Goal: Task Accomplishment & Management: Manage account settings

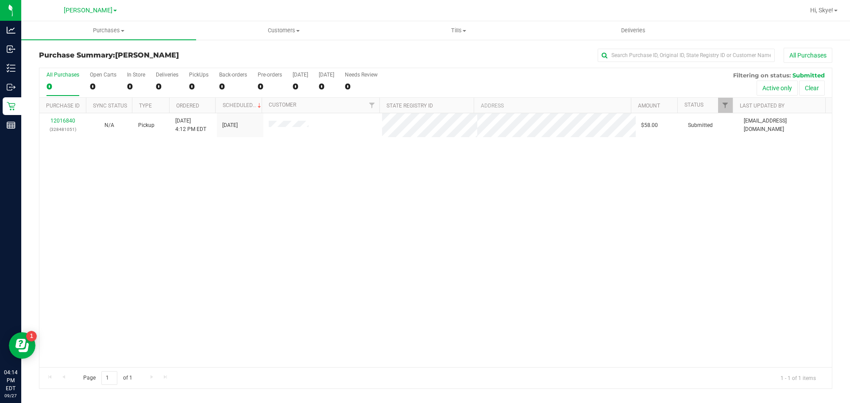
click at [195, 181] on div "12016840 (328481051) N/A Pickup [DATE] 4:12 PM EDT 9/27/2025 $58.00 Submitted […" at bounding box center [435, 240] width 792 height 254
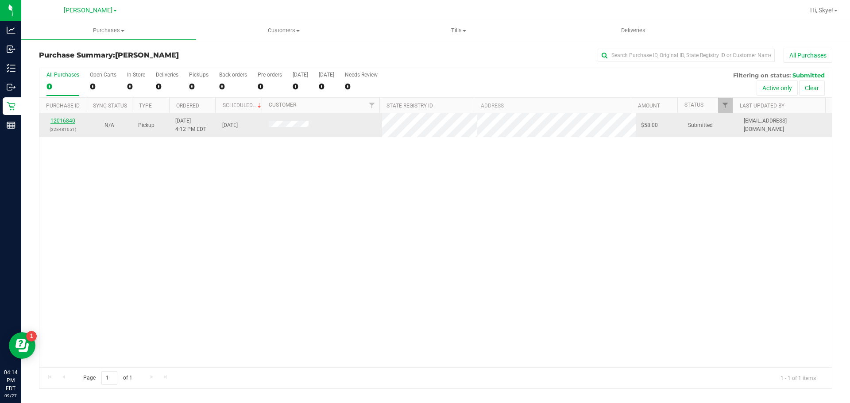
click at [72, 121] on link "12016840" at bounding box center [62, 121] width 25 height 6
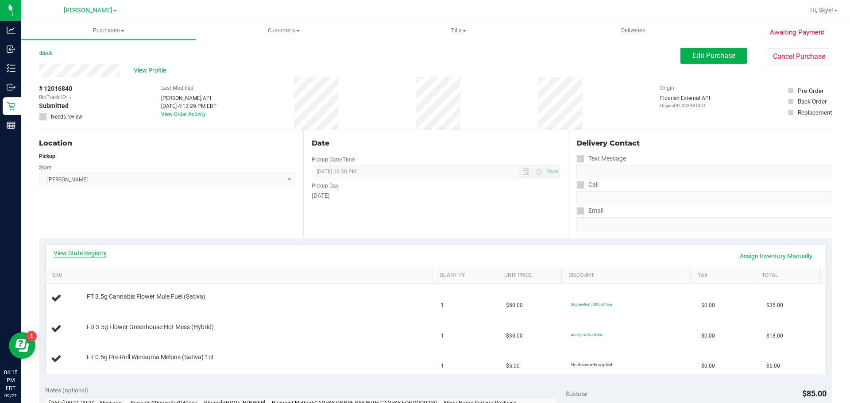
click at [91, 254] on link "View State Registry" at bounding box center [80, 253] width 53 height 9
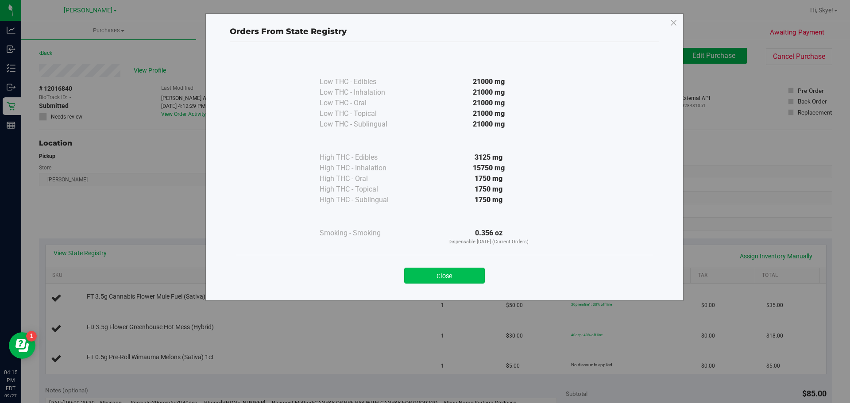
click at [436, 280] on button "Close" at bounding box center [444, 276] width 81 height 16
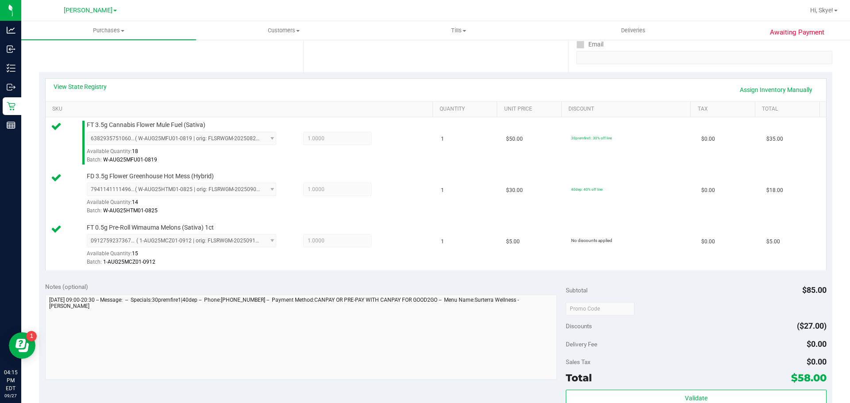
scroll to position [206, 0]
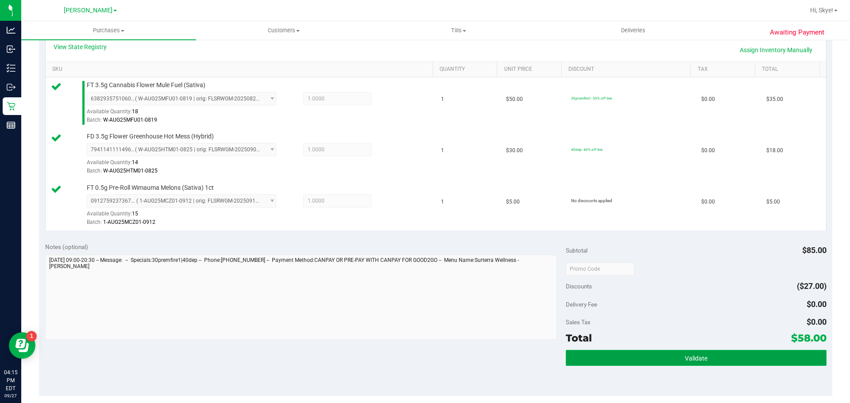
click at [695, 359] on span "Validate" at bounding box center [696, 358] width 23 height 7
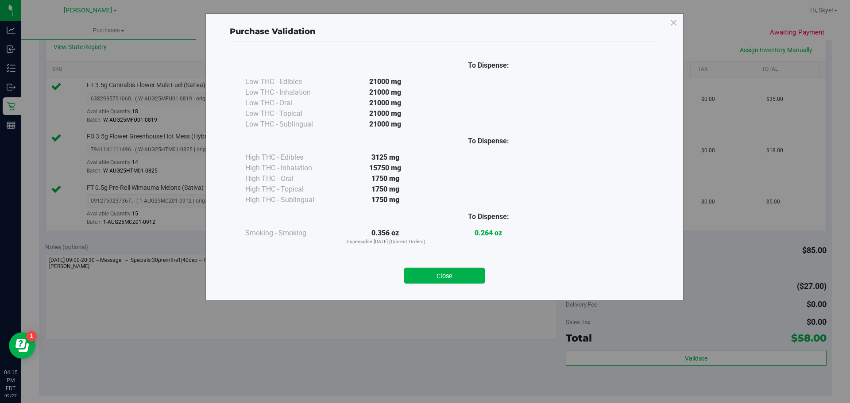
drag, startPoint x: 444, startPoint y: 272, endPoint x: 576, endPoint y: 236, distance: 136.0
click at [444, 272] on button "Close" at bounding box center [444, 276] width 81 height 16
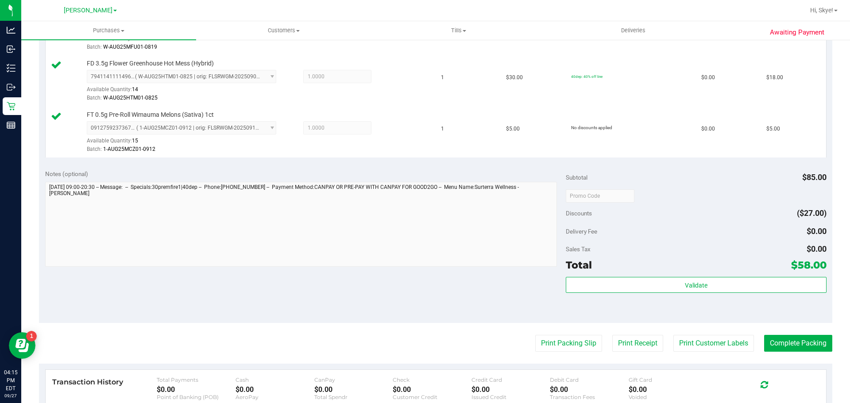
scroll to position [423, 0]
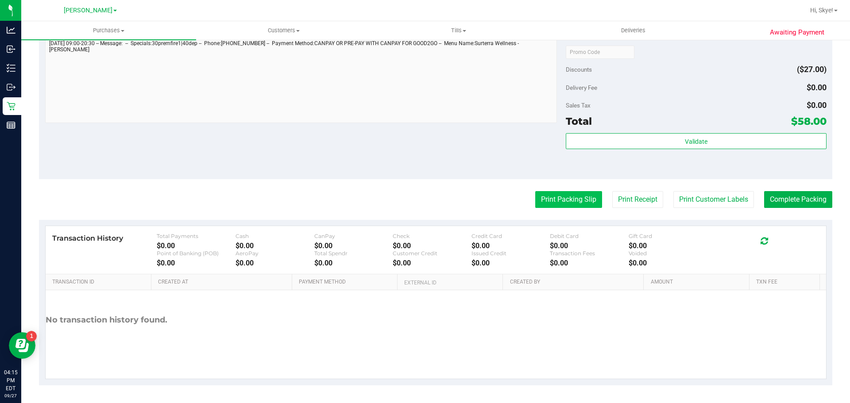
click at [548, 199] on button "Print Packing Slip" at bounding box center [568, 199] width 67 height 17
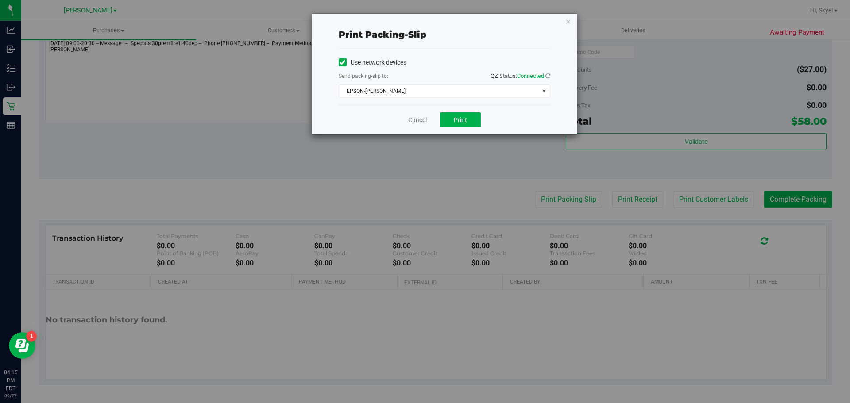
click at [377, 98] on div "Use network devices Send packing-slip to: QZ Status: Connected EPSON-[PERSON_NA…" at bounding box center [445, 77] width 212 height 56
click at [378, 91] on span "EPSON-[PERSON_NAME]" at bounding box center [439, 91] width 200 height 12
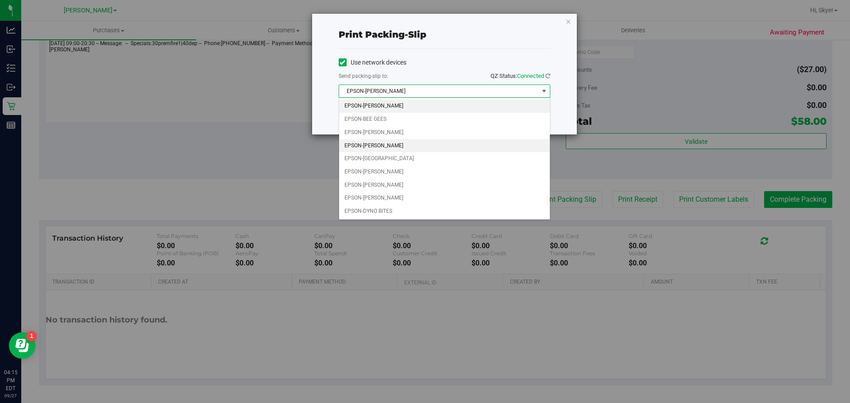
click at [377, 143] on li "EPSON-[PERSON_NAME]" at bounding box center [444, 145] width 211 height 13
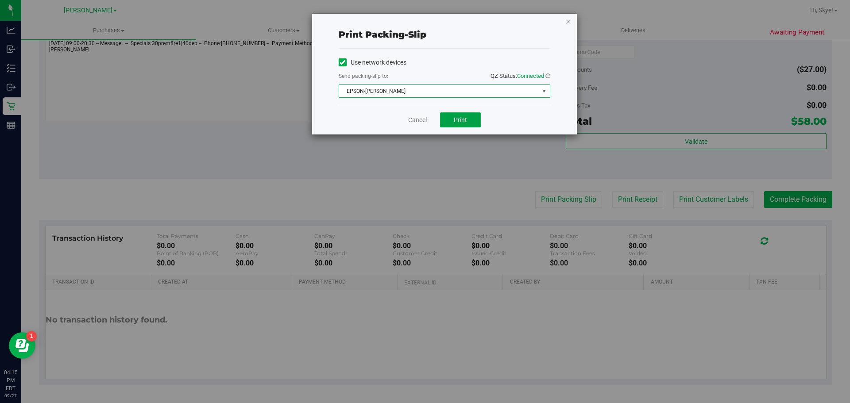
click at [470, 120] on button "Print" at bounding box center [460, 119] width 41 height 15
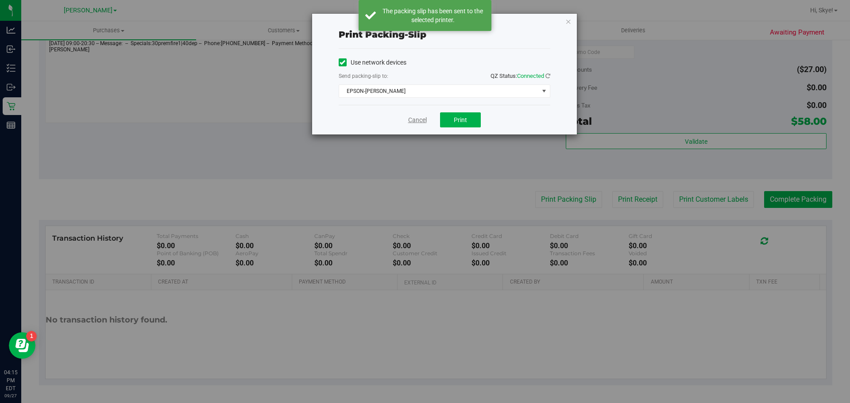
click at [418, 122] on link "Cancel" at bounding box center [417, 120] width 19 height 9
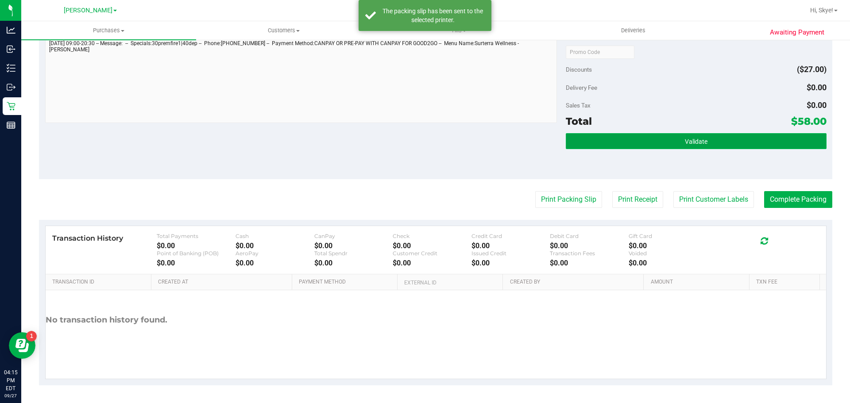
click at [672, 134] on button "Validate" at bounding box center [696, 141] width 260 height 16
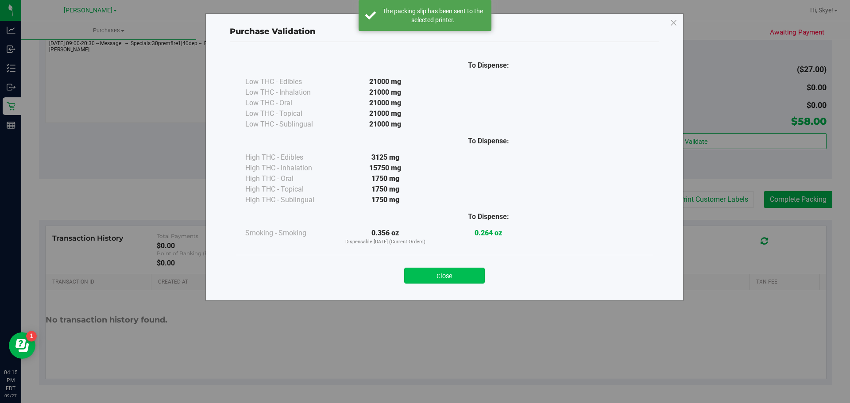
click at [453, 282] on button "Close" at bounding box center [444, 276] width 81 height 16
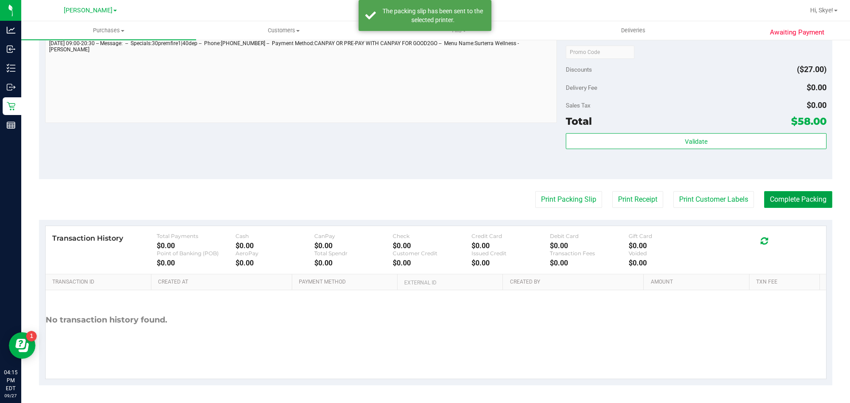
click at [799, 206] on button "Complete Packing" at bounding box center [798, 199] width 68 height 17
